Goal: Task Accomplishment & Management: Manage account settings

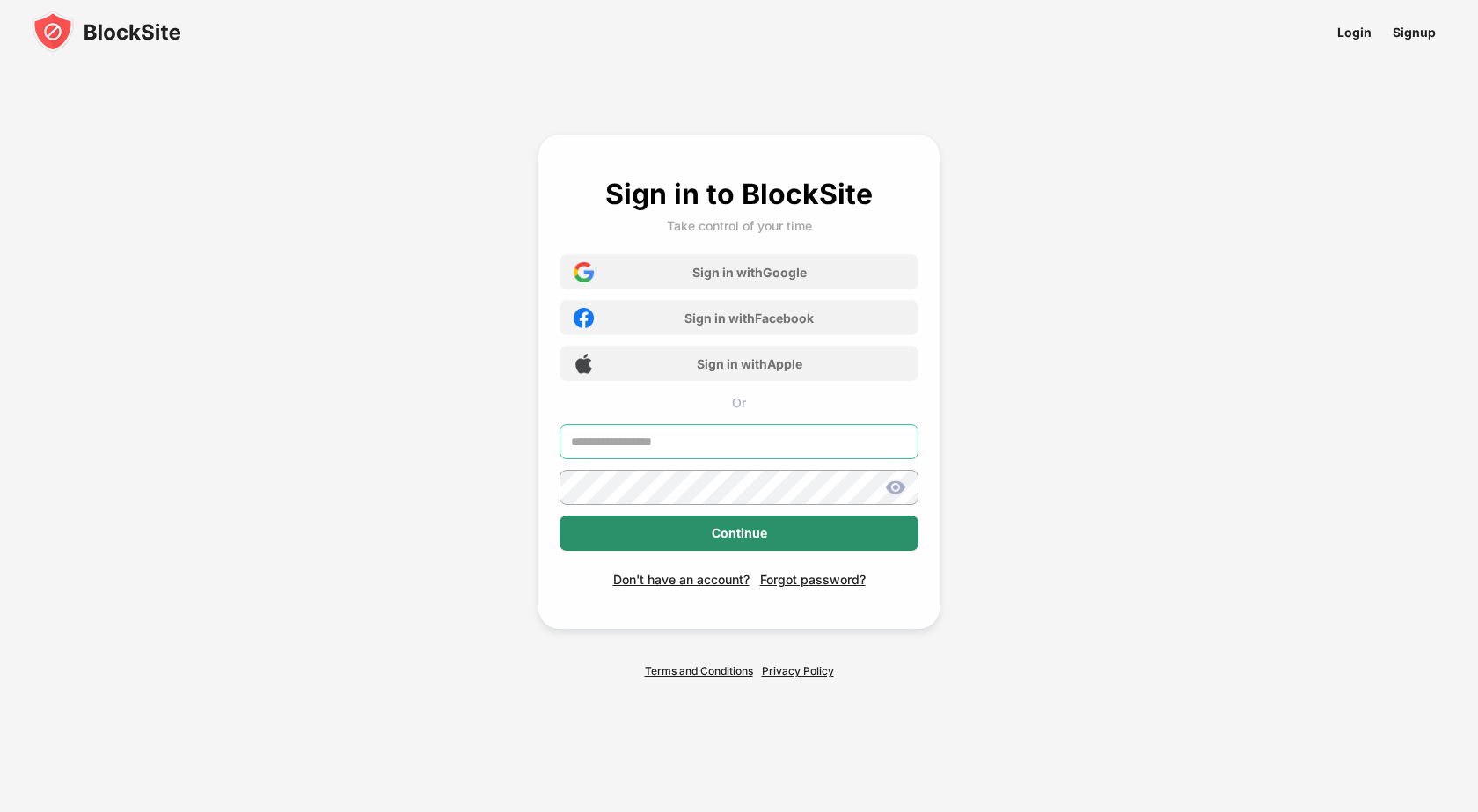
type input "**********"
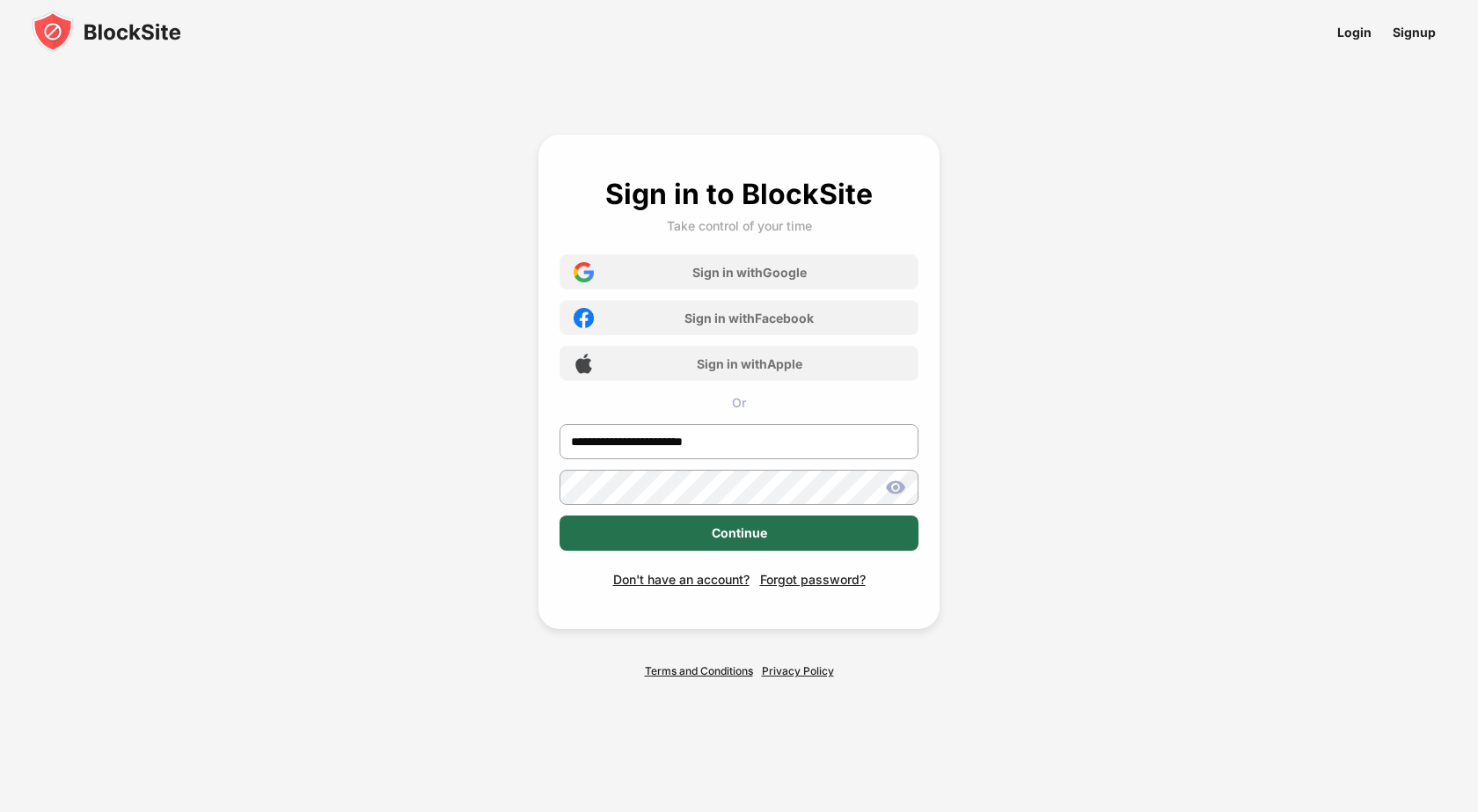
click at [726, 532] on div "Continue" at bounding box center [739, 533] width 55 height 14
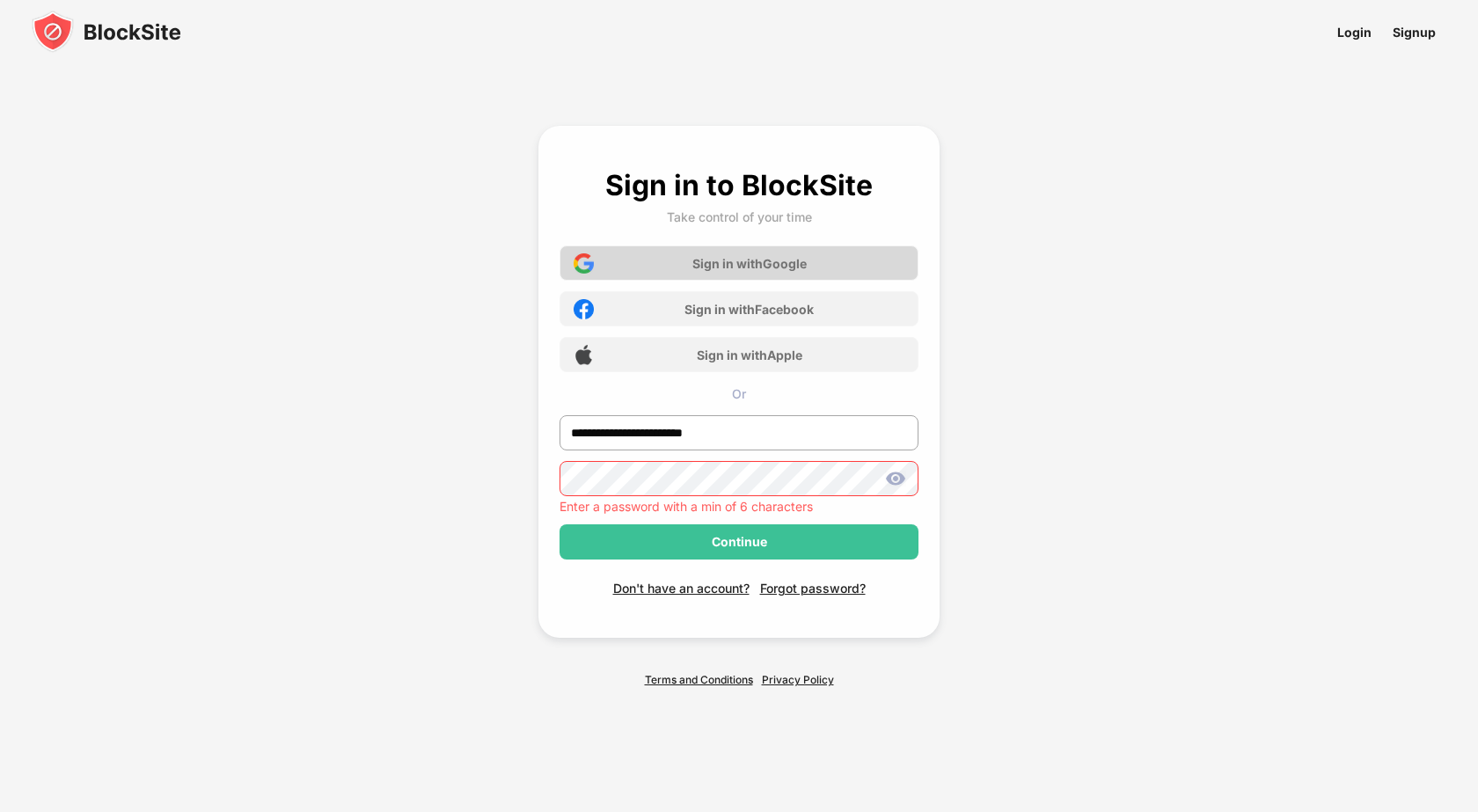
click at [725, 253] on div "Sign in with Google" at bounding box center [739, 263] width 359 height 35
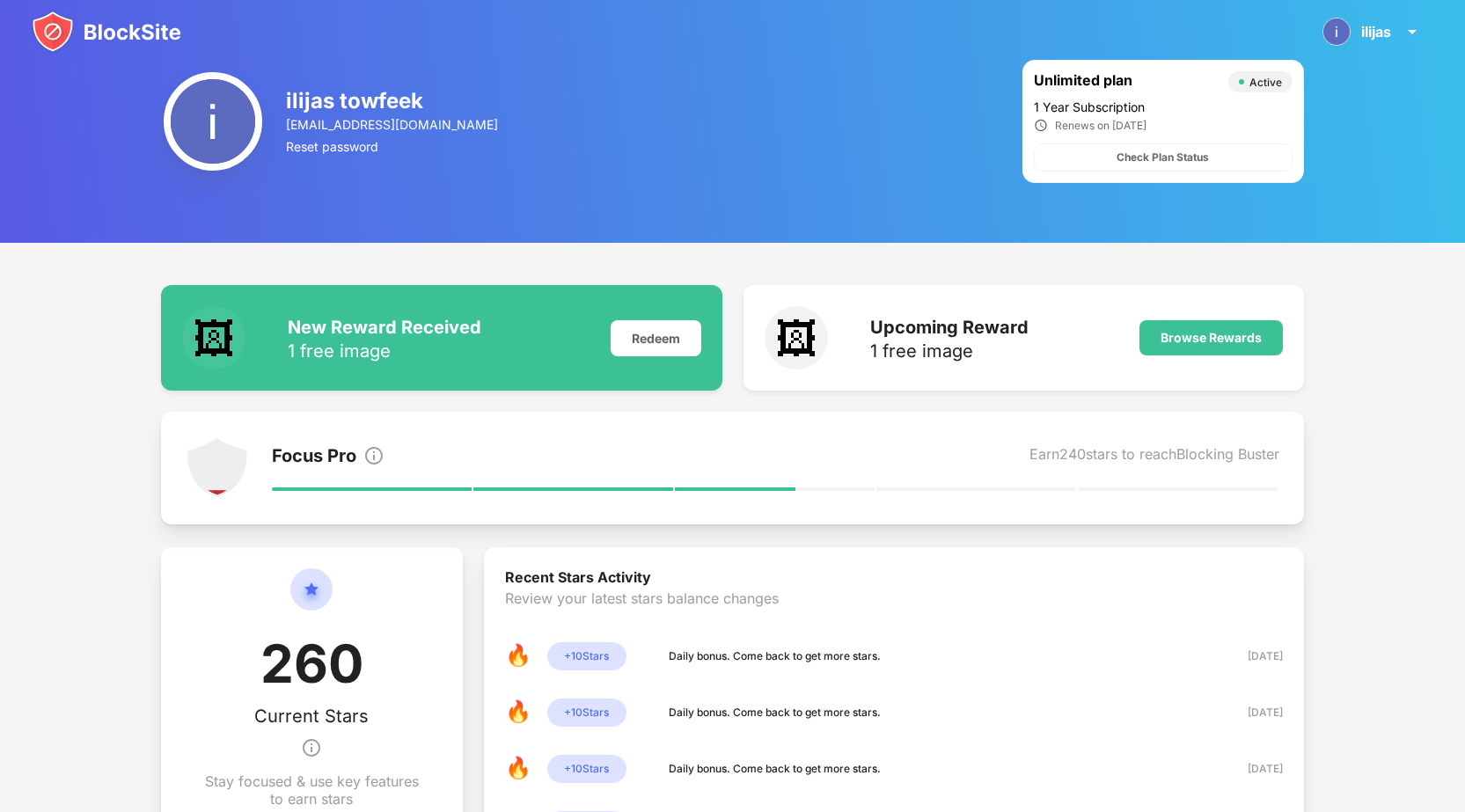
click at [94, 38] on img at bounding box center [106, 31] width 149 height 42
